Goal: Transaction & Acquisition: Register for event/course

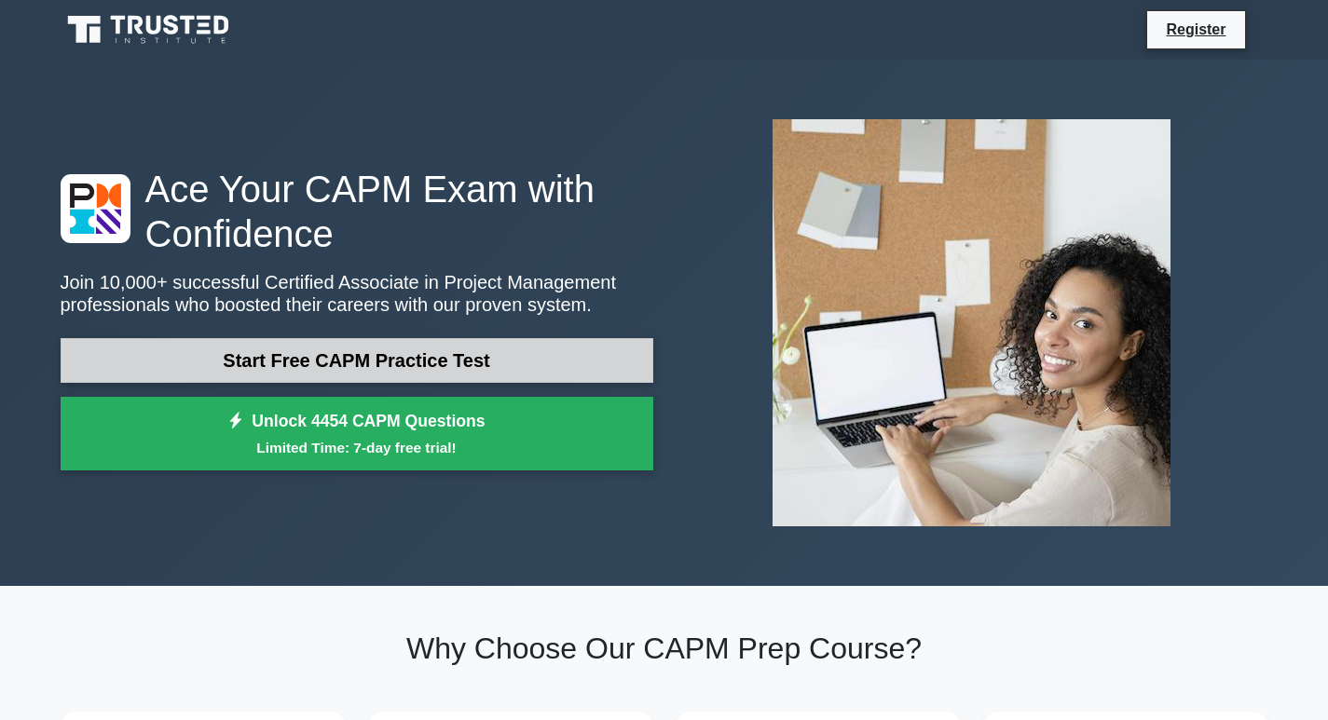
click at [496, 360] on link "Start Free CAPM Practice Test" at bounding box center [357, 360] width 593 height 45
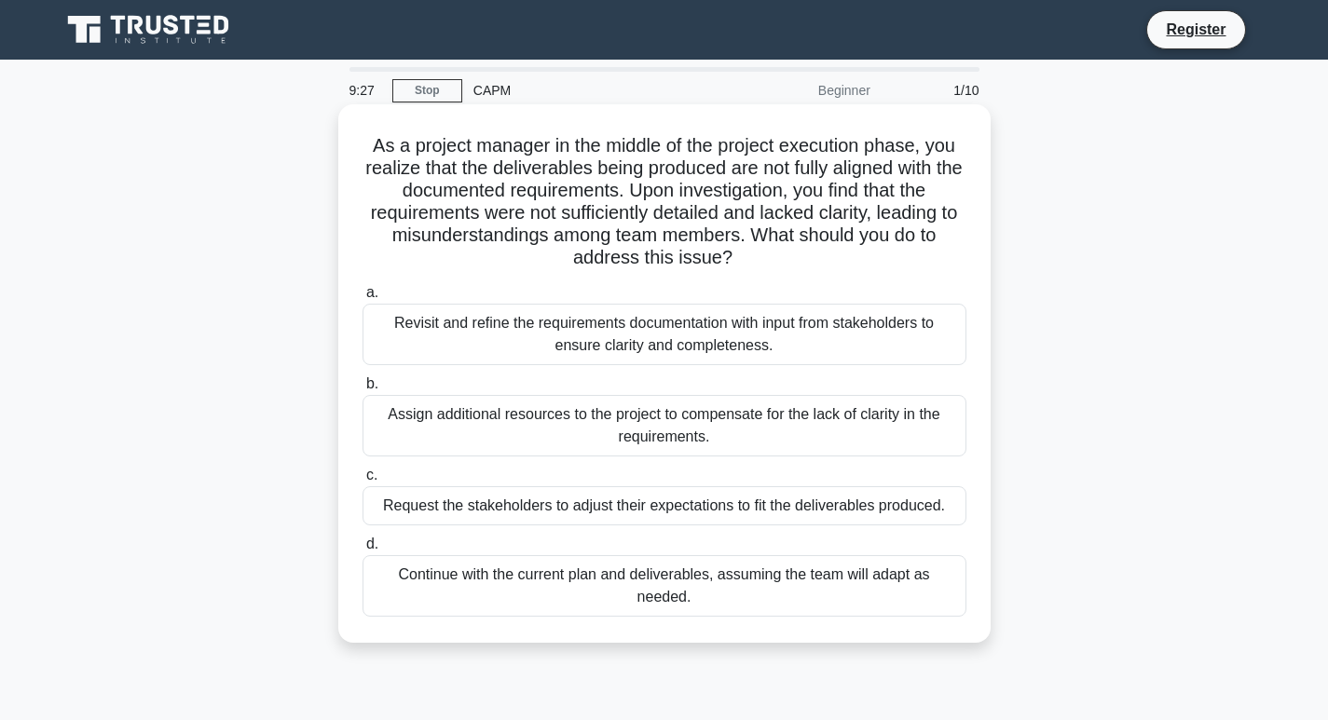
click at [667, 298] on label "a. Revisit and refine the requirements documentation with input from stakeholde…" at bounding box center [664, 323] width 604 height 84
click at [362, 298] on input "a. Revisit and refine the requirements documentation with input from stakeholde…" at bounding box center [362, 293] width 0 height 12
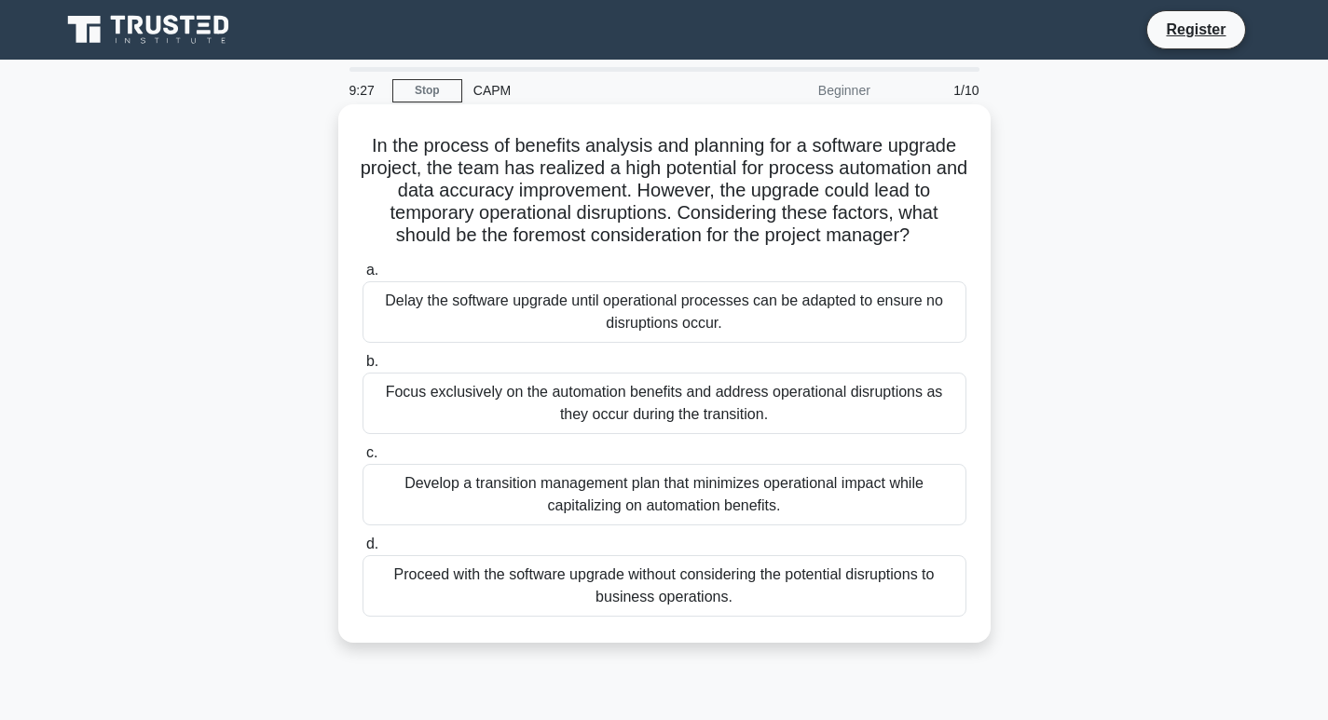
click at [686, 341] on div "Delay the software upgrade until operational processes can be adapted to ensure…" at bounding box center [664, 311] width 604 height 61
click at [362, 277] on input "a. Delay the software upgrade until operational processes can be adapted to ens…" at bounding box center [362, 271] width 0 height 12
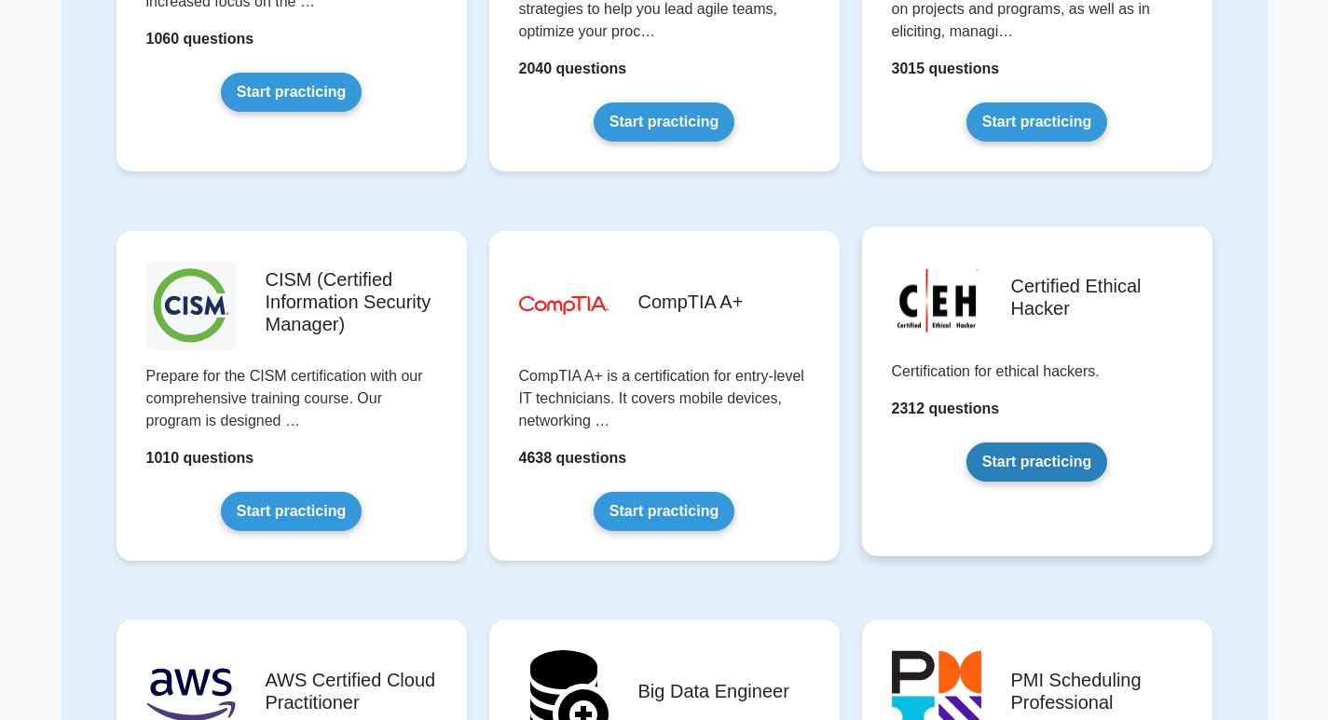
scroll to position [1956, 0]
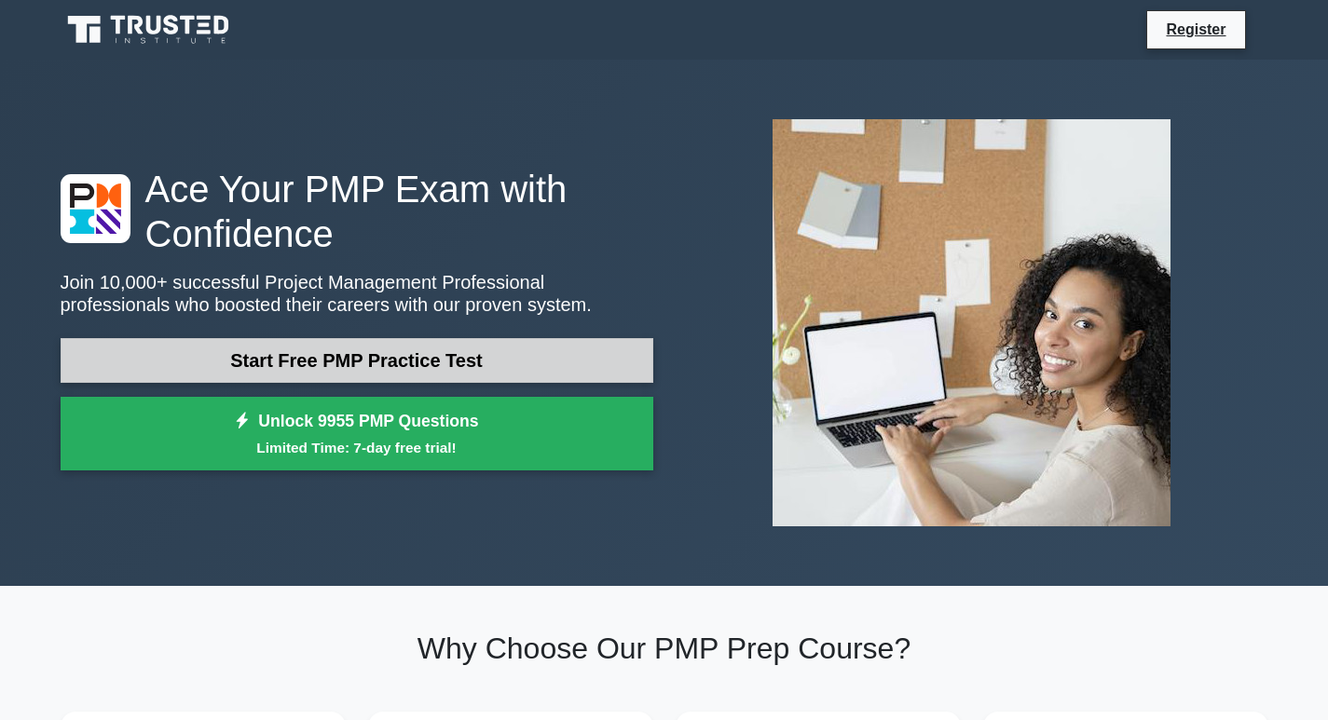
click at [384, 364] on link "Start Free PMP Practice Test" at bounding box center [357, 360] width 593 height 45
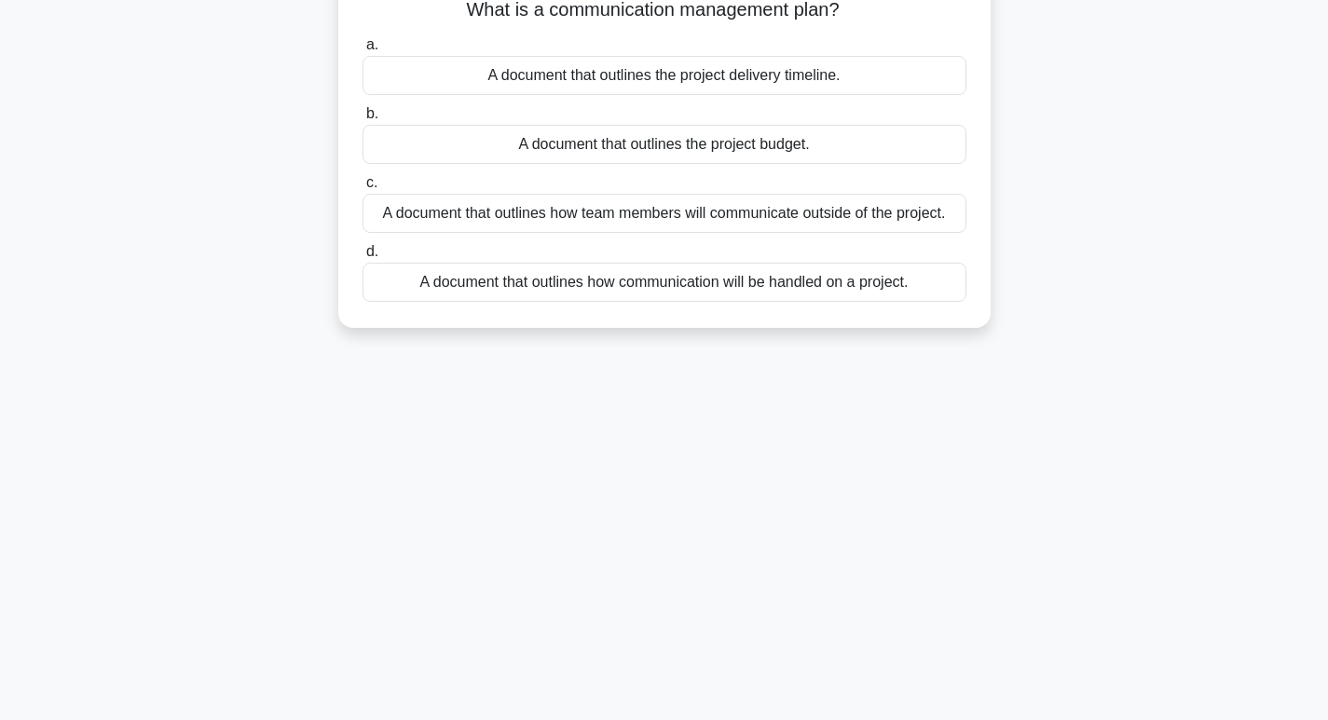
scroll to position [7, 0]
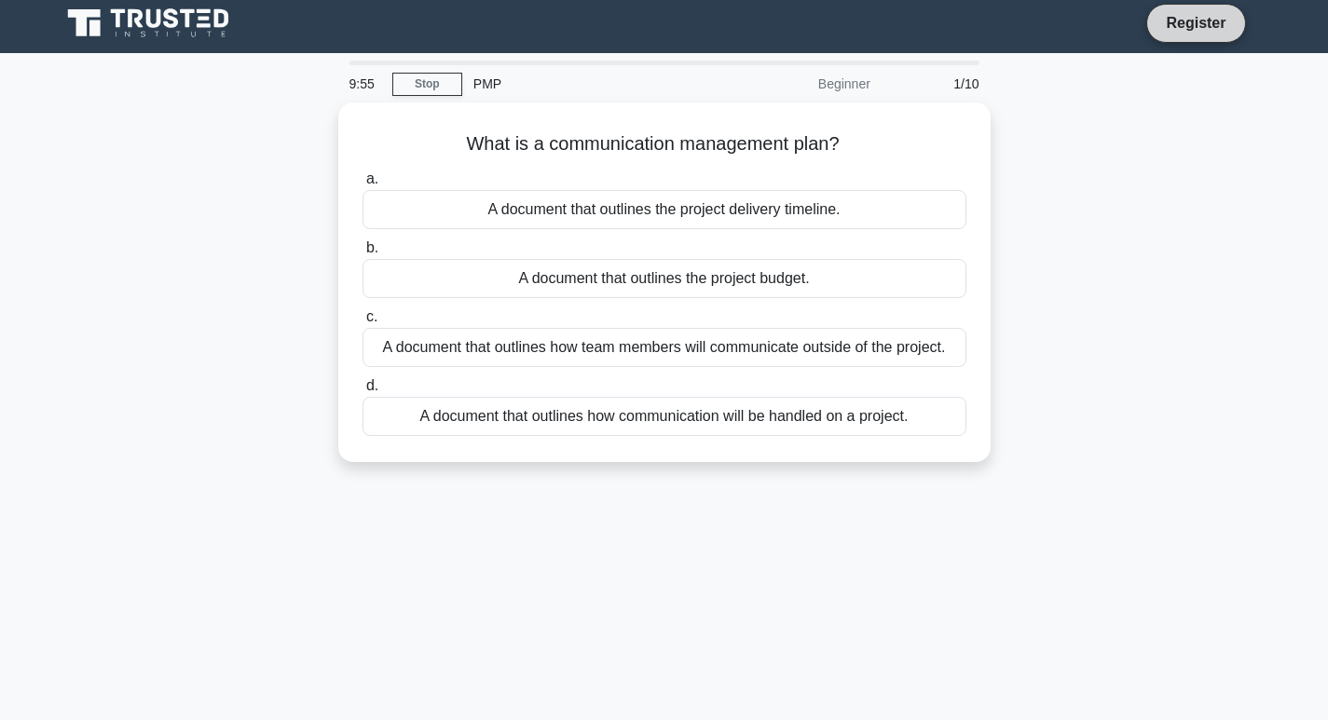
click at [1208, 28] on link "Register" at bounding box center [1195, 22] width 82 height 23
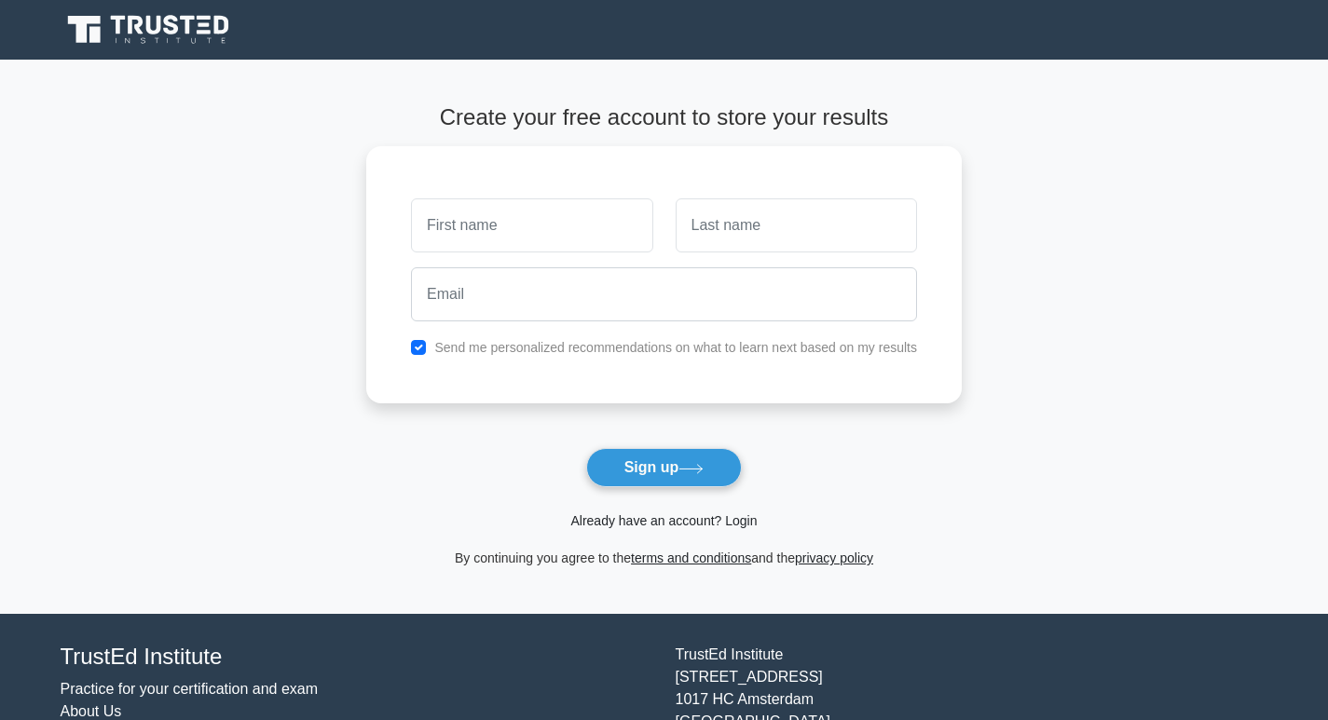
click at [696, 522] on link "Already have an account? Login" at bounding box center [663, 520] width 186 height 15
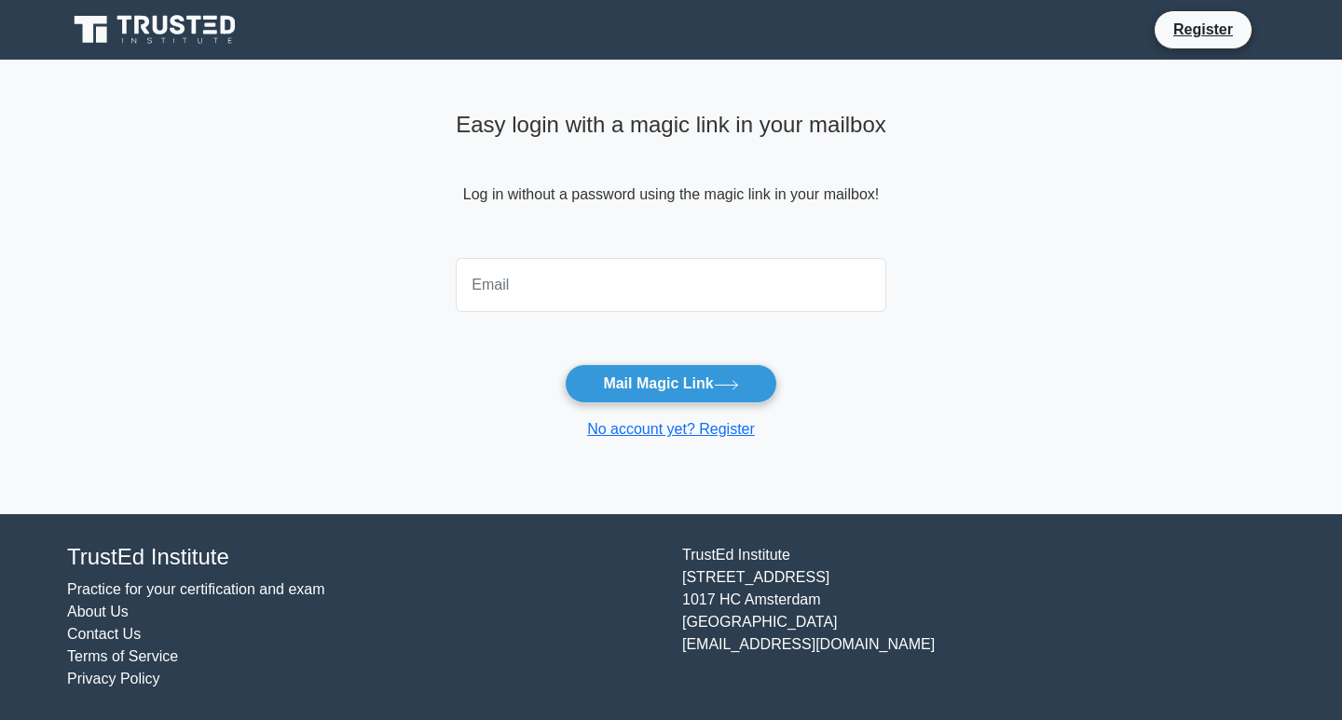
click at [578, 291] on input "email" at bounding box center [671, 285] width 430 height 54
type input "[EMAIL_ADDRESS][DOMAIN_NAME]"
click at [688, 375] on button "Mail Magic Link" at bounding box center [670, 383] width 211 height 39
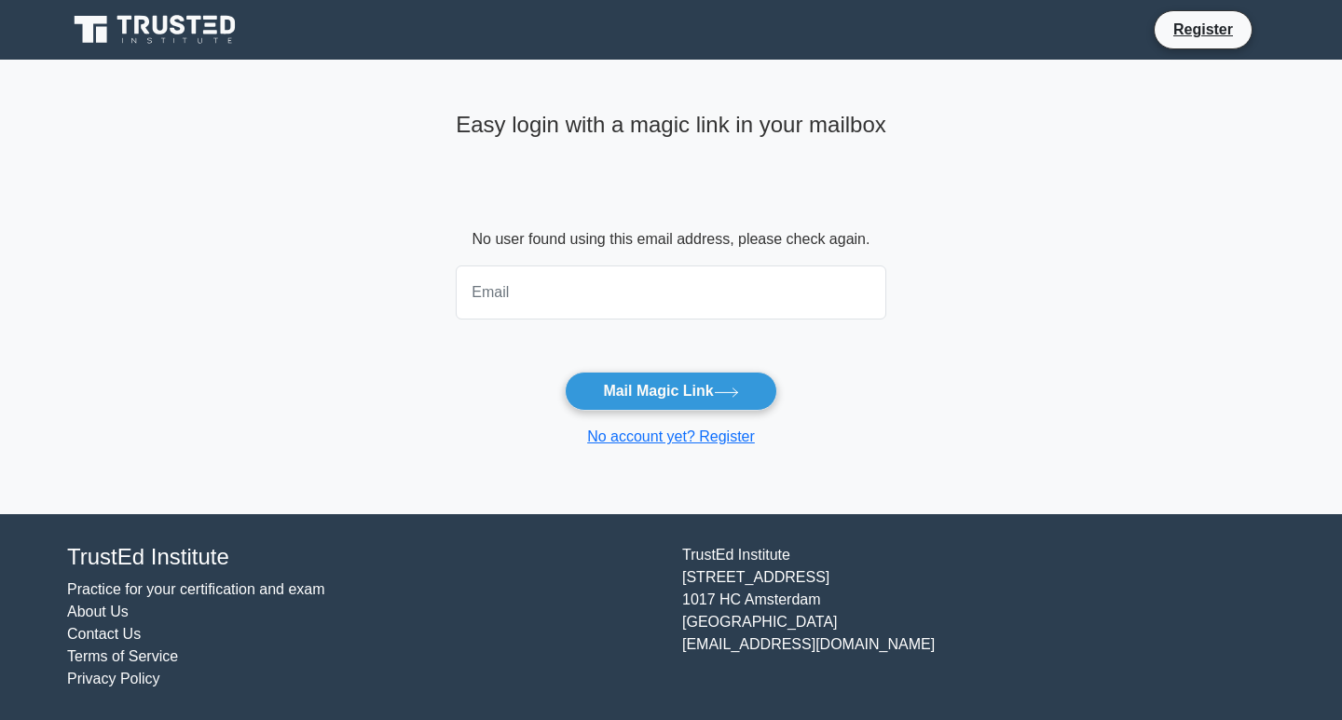
click at [607, 288] on input "email" at bounding box center [671, 293] width 430 height 54
click at [907, 340] on main "Easy login with a magic link in your mailbox No user found using this email add…" at bounding box center [671, 287] width 1342 height 455
